Goal: Task Accomplishment & Management: Manage account settings

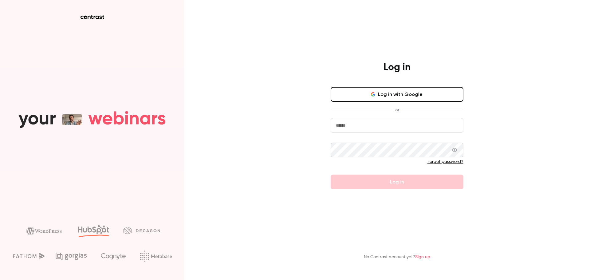
click at [356, 128] on input "email" at bounding box center [397, 125] width 133 height 15
click at [356, 127] on input "email" at bounding box center [397, 125] width 133 height 15
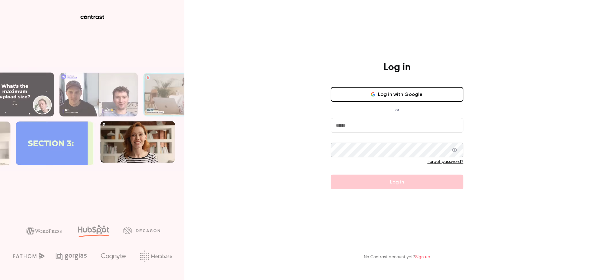
type input "**********"
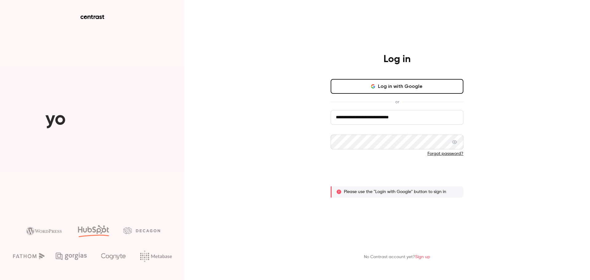
click at [384, 176] on button "Log in" at bounding box center [397, 174] width 133 height 15
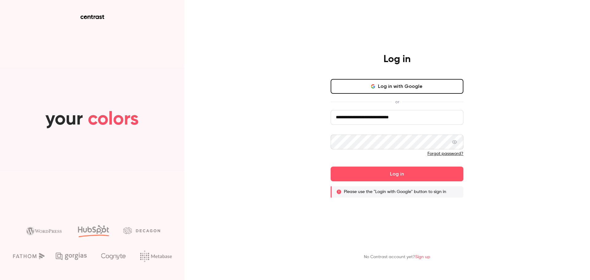
click at [380, 84] on button "Log in with Google" at bounding box center [397, 86] width 133 height 15
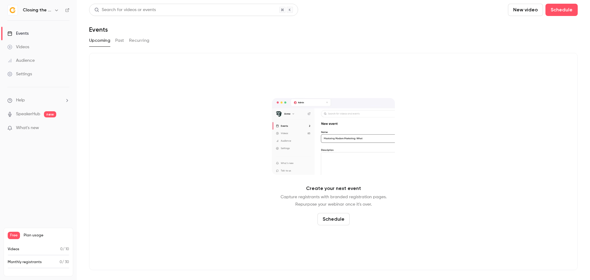
click at [41, 47] on link "Videos" at bounding box center [38, 47] width 77 height 14
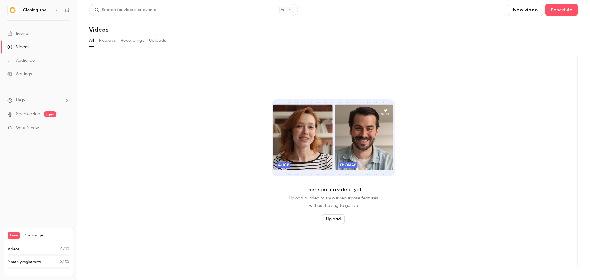
click at [18, 33] on div "Events" at bounding box center [17, 33] width 21 height 6
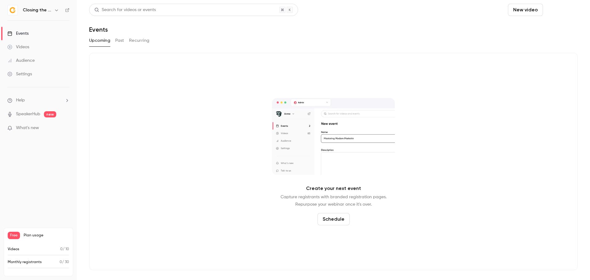
click at [558, 10] on button "Schedule" at bounding box center [562, 10] width 32 height 12
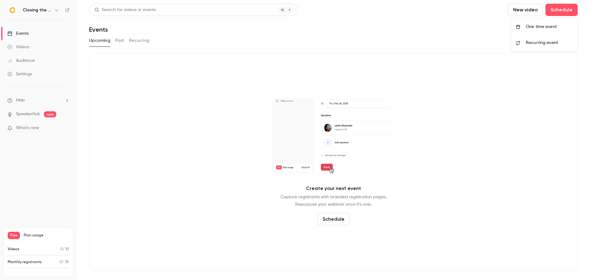
click at [552, 26] on div "One time event" at bounding box center [549, 27] width 47 height 6
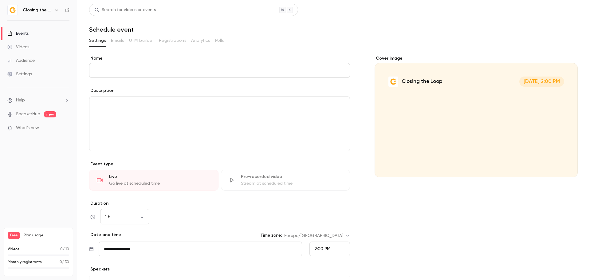
click at [195, 132] on div "editor" at bounding box center [219, 124] width 260 height 54
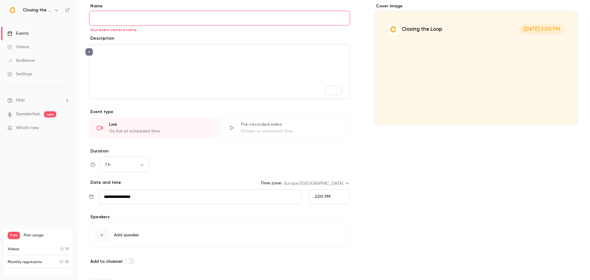
scroll to position [12, 0]
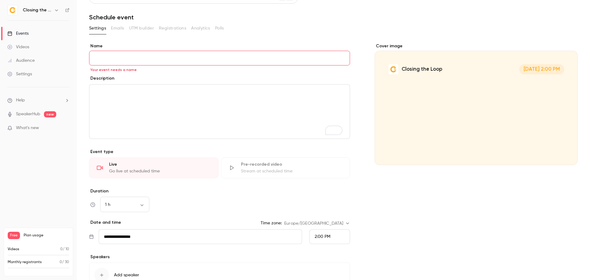
click at [145, 55] on input "Name" at bounding box center [219, 58] width 261 height 15
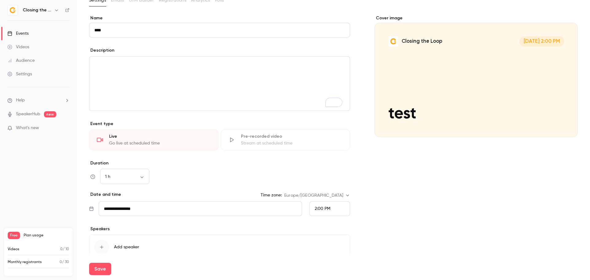
scroll to position [74, 0]
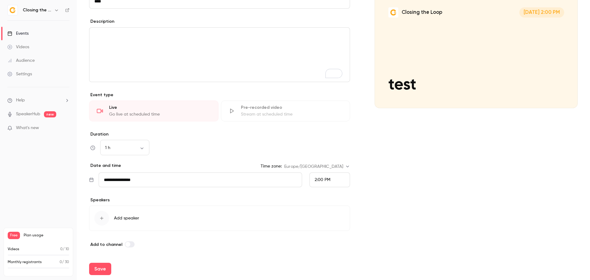
type input "****"
click at [129, 243] on div "Add to channel" at bounding box center [219, 244] width 261 height 7
click at [131, 241] on label at bounding box center [130, 244] width 10 height 6
click at [104, 263] on button "Save" at bounding box center [100, 269] width 22 height 12
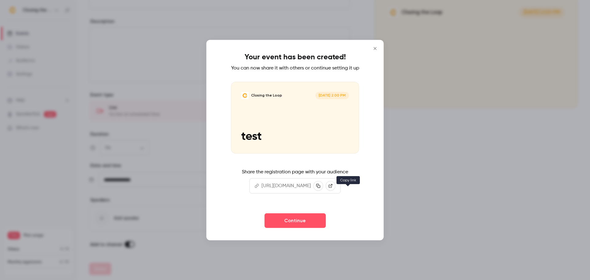
click at [321, 188] on icon "button" at bounding box center [318, 186] width 4 height 4
click at [379, 46] on icon "Close" at bounding box center [375, 48] width 7 height 5
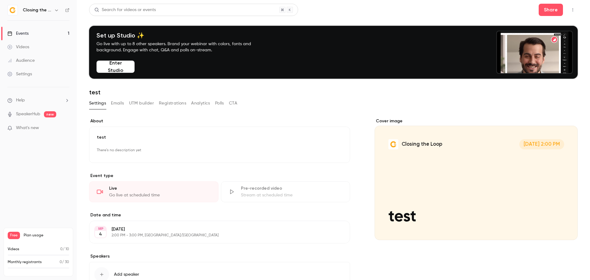
click at [434, 192] on div "Cover image" at bounding box center [476, 179] width 203 height 122
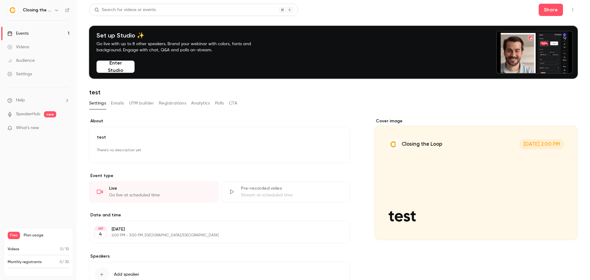
click at [0, 0] on input "Closing the Loop [DATE] 2:00 PM test" at bounding box center [0, 0] width 0 height 0
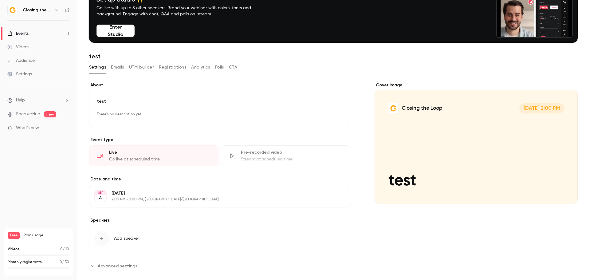
scroll to position [45, 0]
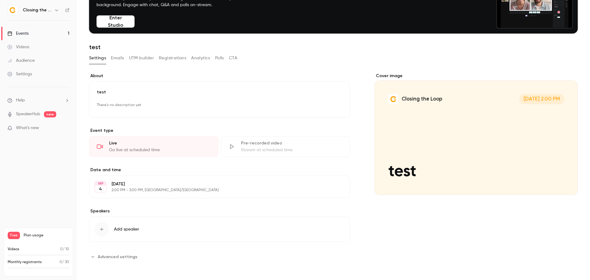
click at [117, 55] on button "Emails" at bounding box center [117, 58] width 13 height 10
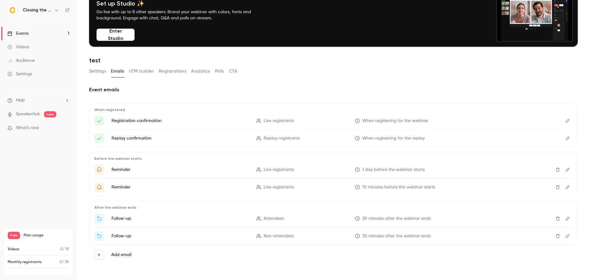
scroll to position [33, 0]
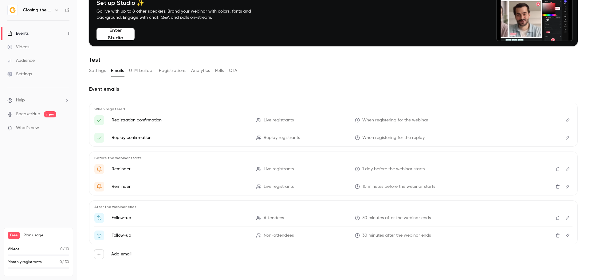
click at [565, 119] on icon "Edit" at bounding box center [567, 120] width 5 height 4
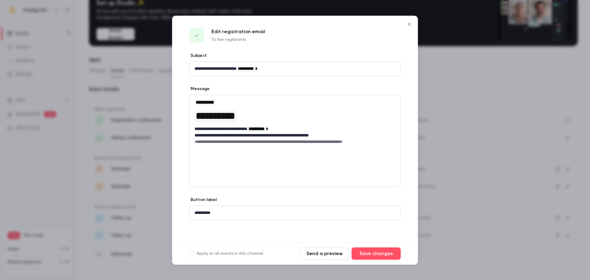
click at [407, 25] on icon "Close" at bounding box center [409, 24] width 7 height 5
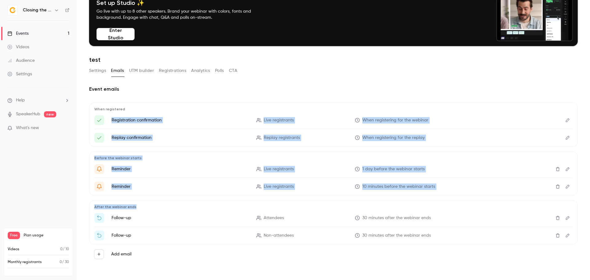
drag, startPoint x: 209, startPoint y: 113, endPoint x: 338, endPoint y: 234, distance: 176.8
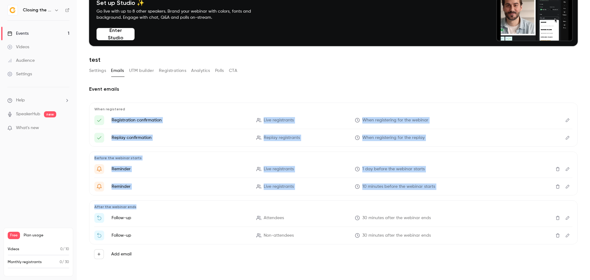
click at [322, 221] on div "When registered Registration confirmation Live registrants When registering for…" at bounding box center [333, 183] width 489 height 161
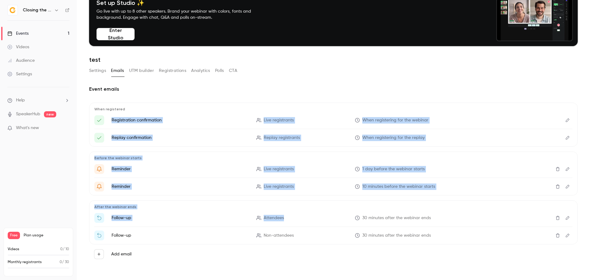
click at [360, 96] on div "Event emails When registered Registration confirmation Live registrants When re…" at bounding box center [333, 174] width 489 height 179
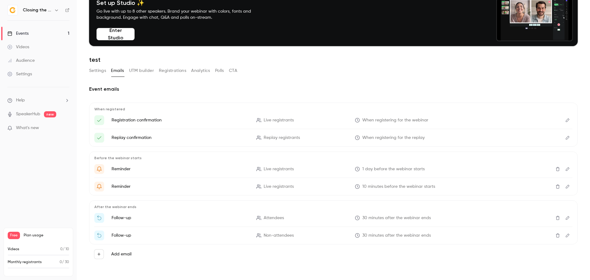
click at [95, 68] on button "Settings" at bounding box center [97, 71] width 17 height 10
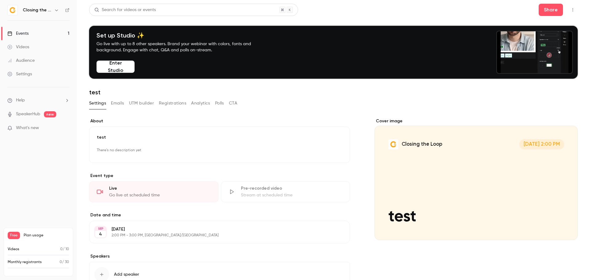
click at [182, 103] on button "Registrations" at bounding box center [172, 103] width 27 height 10
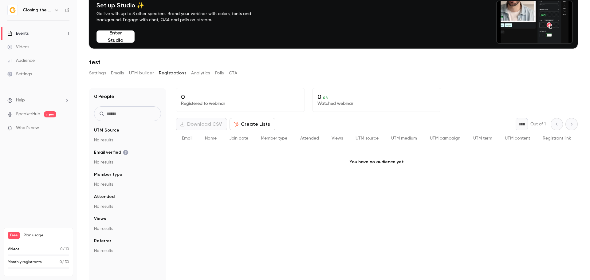
scroll to position [60, 0]
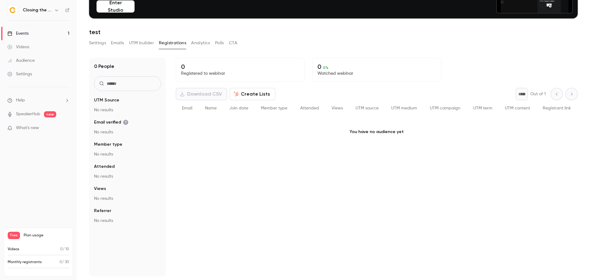
click at [253, 93] on button "Create Lists" at bounding box center [253, 94] width 46 height 12
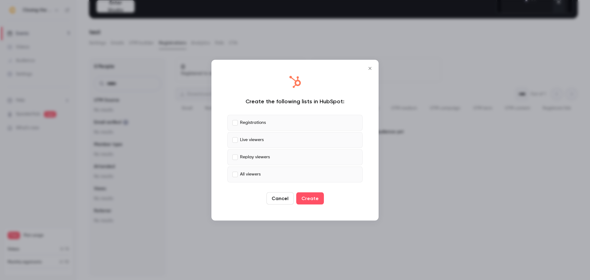
click at [234, 143] on label "Live viewers" at bounding box center [294, 140] width 135 height 16
click at [237, 160] on label "Replay viewers" at bounding box center [294, 157] width 135 height 16
click at [277, 201] on button "Cancel" at bounding box center [280, 198] width 27 height 12
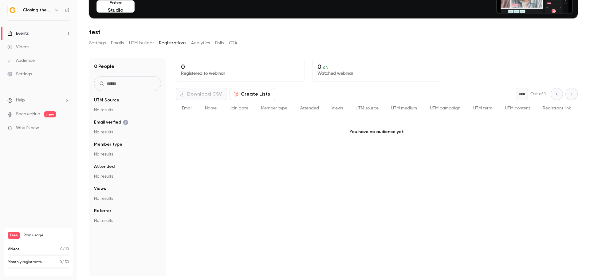
click at [102, 44] on button "Settings" at bounding box center [97, 43] width 17 height 10
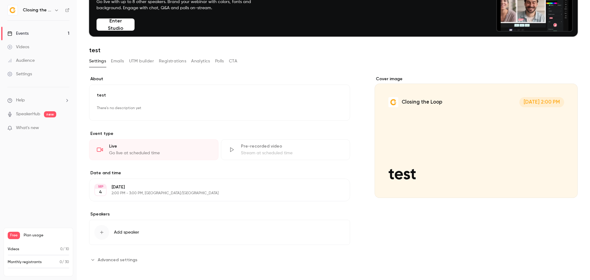
scroll to position [45, 0]
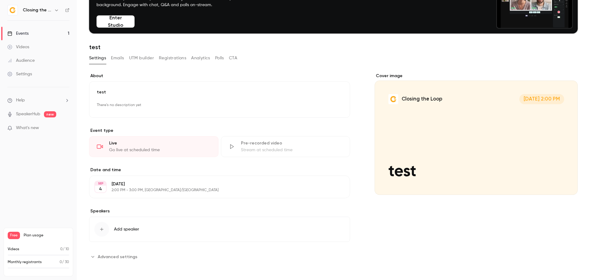
click at [117, 58] on button "Emails" at bounding box center [117, 58] width 13 height 10
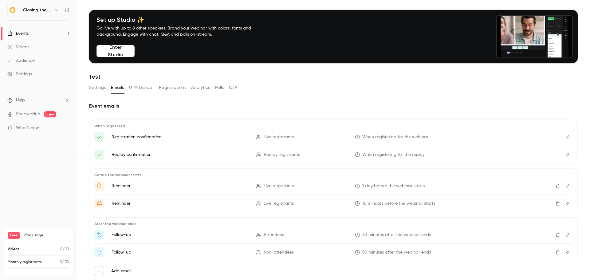
scroll to position [31, 0]
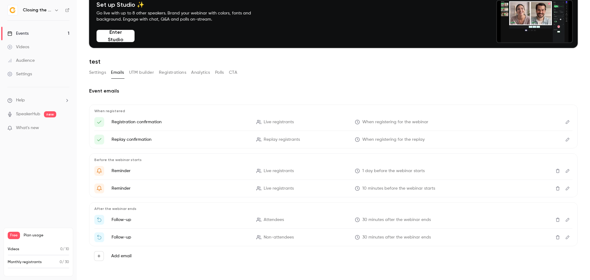
click at [565, 121] on icon "Edit" at bounding box center [567, 122] width 5 height 4
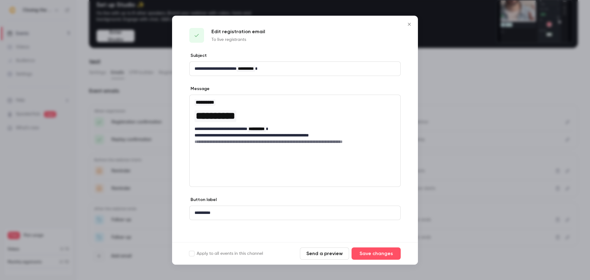
click at [273, 70] on p "**********" at bounding box center [295, 68] width 201 height 6
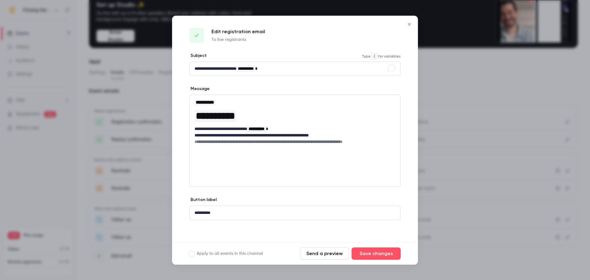
click at [251, 144] on h6 "**********" at bounding box center [295, 142] width 201 height 6
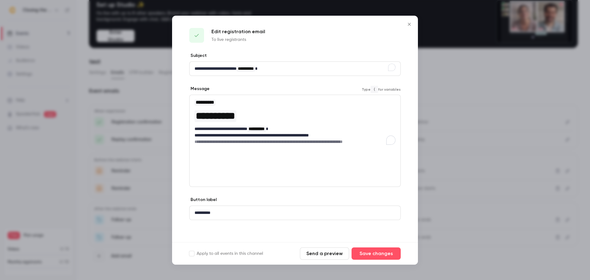
click at [410, 22] on icon "Close" at bounding box center [409, 24] width 7 height 5
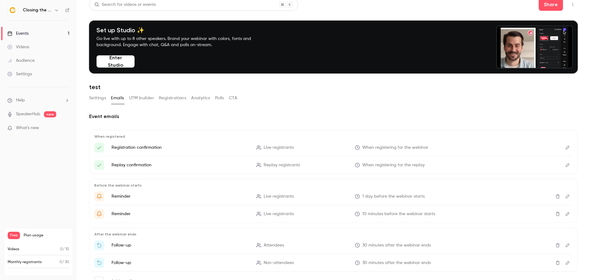
scroll to position [0, 0]
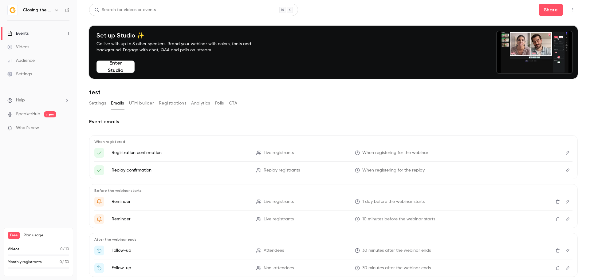
click at [571, 8] on icon "button" at bounding box center [573, 10] width 5 height 4
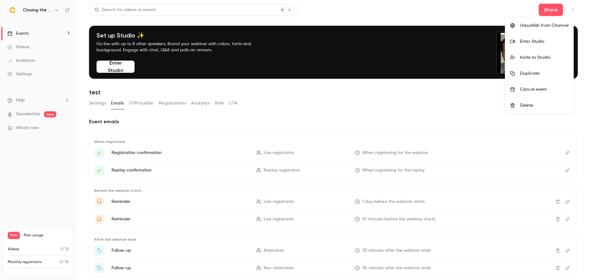
click at [544, 103] on div "Delete" at bounding box center [544, 105] width 49 height 6
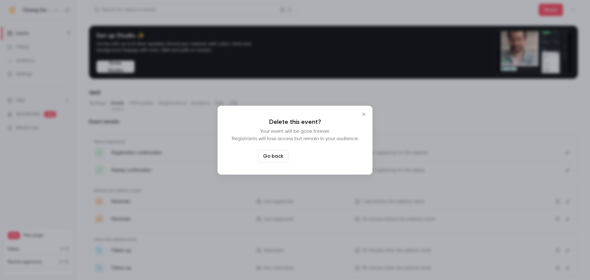
click at [318, 159] on button "Delete event" at bounding box center [311, 156] width 41 height 12
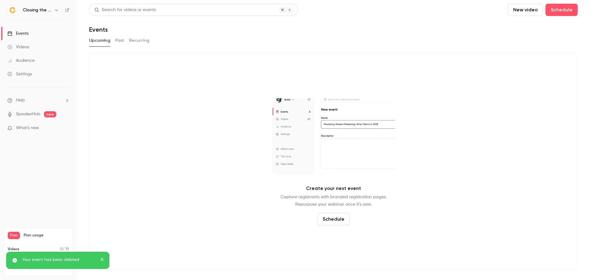
click at [19, 76] on div "Settings" at bounding box center [19, 74] width 25 height 6
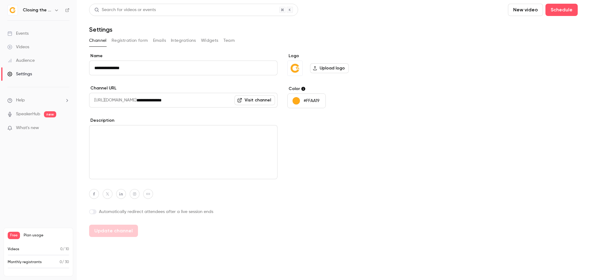
click at [228, 41] on button "Team" at bounding box center [229, 41] width 12 height 10
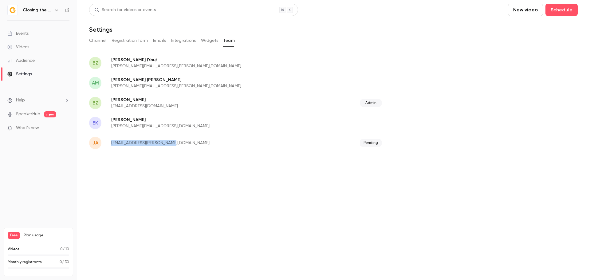
drag, startPoint x: 169, startPoint y: 143, endPoint x: 132, endPoint y: 158, distance: 40.7
click at [103, 149] on div "ja [EMAIL_ADDRESS][PERSON_NAME][DOMAIN_NAME] Pending" at bounding box center [235, 143] width 293 height 20
click at [361, 139] on div "ja [EMAIL_ADDRESS][PERSON_NAME][DOMAIN_NAME] Pending" at bounding box center [235, 143] width 293 height 20
click at [124, 148] on div "ja [EMAIL_ADDRESS][PERSON_NAME][DOMAIN_NAME] Pending" at bounding box center [235, 143] width 293 height 20
click at [154, 143] on p "[EMAIL_ADDRESS][PERSON_NAME][DOMAIN_NAME]" at bounding box center [198, 143] width 174 height 6
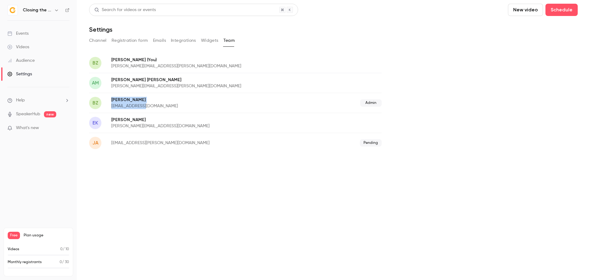
drag, startPoint x: 101, startPoint y: 108, endPoint x: 167, endPoint y: 107, distance: 66.4
click at [149, 105] on div "BZ [PERSON_NAME] [EMAIL_ADDRESS][DOMAIN_NAME] Admin" at bounding box center [235, 103] width 293 height 20
click at [187, 107] on p "[EMAIL_ADDRESS][DOMAIN_NAME]" at bounding box center [190, 106] width 158 height 6
click at [13, 240] on div "Free Plan usage Videos 0 / 10 Monthly registrants 0 / 30" at bounding box center [38, 252] width 69 height 49
click at [31, 235] on span "Plan usage" at bounding box center [46, 235] width 45 height 5
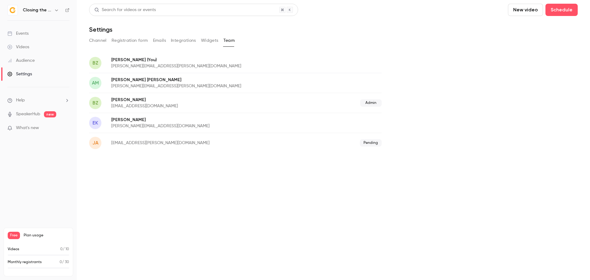
click at [17, 238] on span "Free" at bounding box center [14, 235] width 12 height 7
click at [15, 247] on p "Videos" at bounding box center [14, 250] width 12 height 6
click at [25, 264] on p "Monthly registrants" at bounding box center [25, 262] width 34 height 6
